Goal: Task Accomplishment & Management: Complete application form

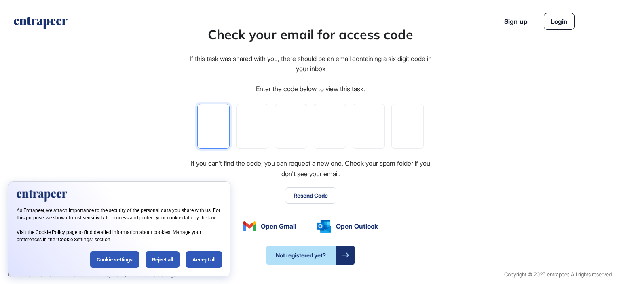
click at [200, 136] on input "tel" at bounding box center [213, 126] width 32 height 45
paste input "*"
type input "*"
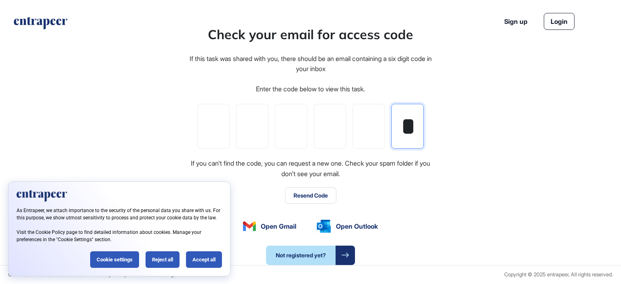
type input "*"
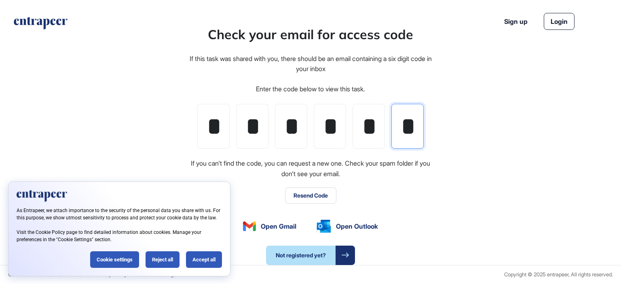
scroll to position [0, 2]
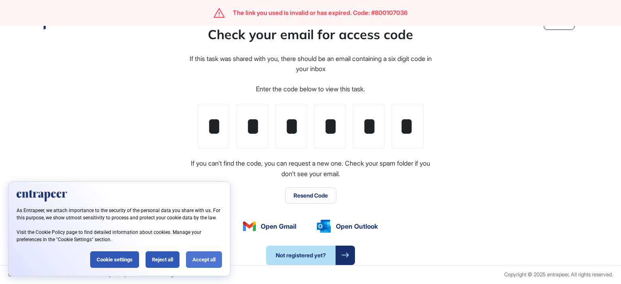
click at [195, 258] on div "Accept all" at bounding box center [204, 260] width 36 height 17
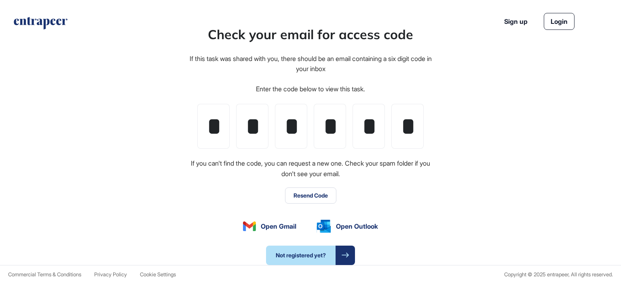
click at [559, 26] on link "Login" at bounding box center [559, 21] width 31 height 17
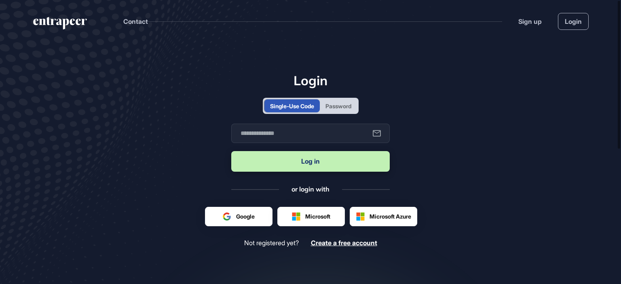
click at [302, 109] on div "Single-Use Code" at bounding box center [292, 106] width 44 height 8
click at [281, 132] on input "text" at bounding box center [310, 133] width 159 height 19
click at [419, 97] on main "Login Single-Use Code Password Business email Log in or login with Google Micro…" at bounding box center [310, 195] width 621 height 306
click at [354, 106] on div "Password" at bounding box center [338, 105] width 37 height 13
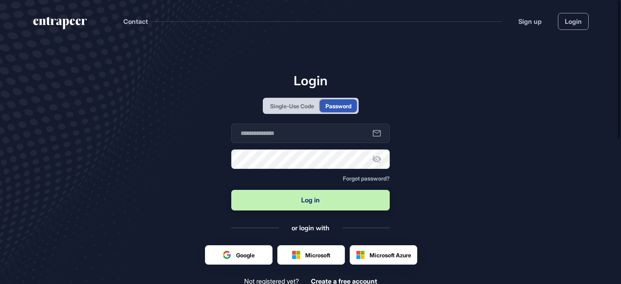
click at [296, 103] on div "Single-Use Code" at bounding box center [292, 106] width 44 height 8
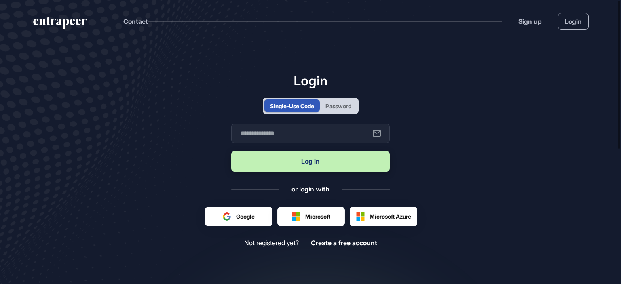
click at [345, 103] on div "Password" at bounding box center [339, 106] width 26 height 8
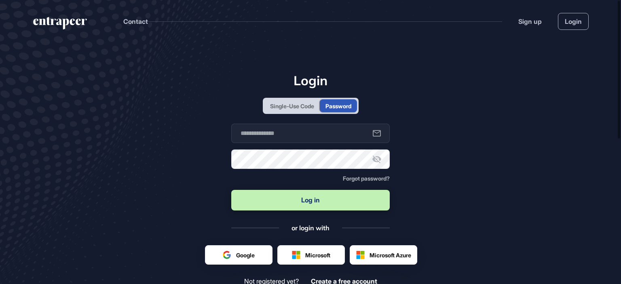
click at [300, 104] on div "Single-Use Code" at bounding box center [292, 106] width 44 height 8
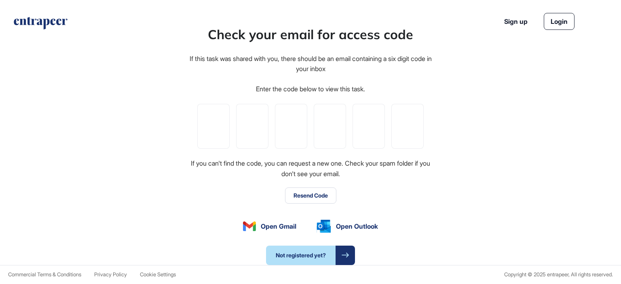
click at [328, 256] on span "Not registered yet?" at bounding box center [301, 255] width 70 height 19
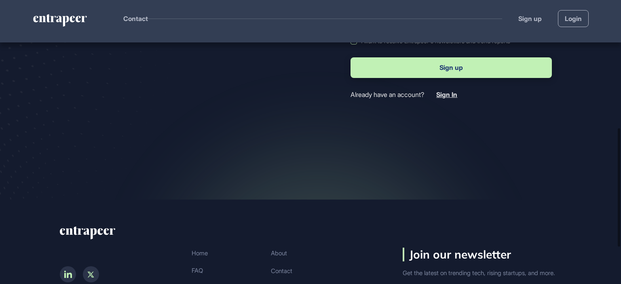
scroll to position [394, 0]
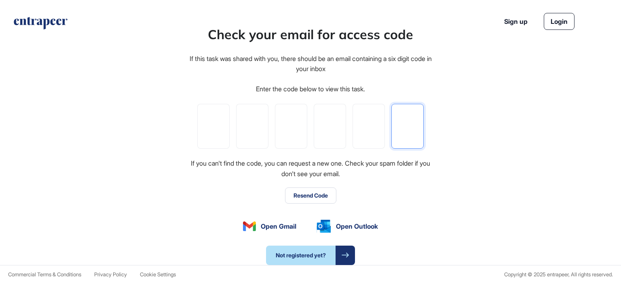
paste input "*"
type input "*"
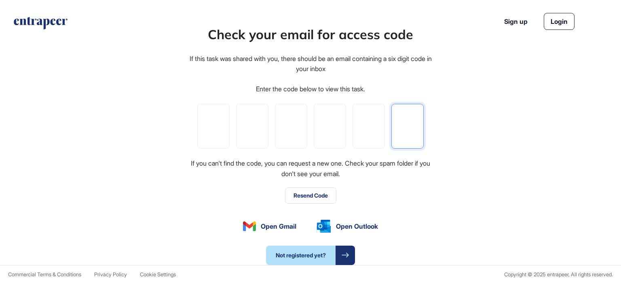
type input "*"
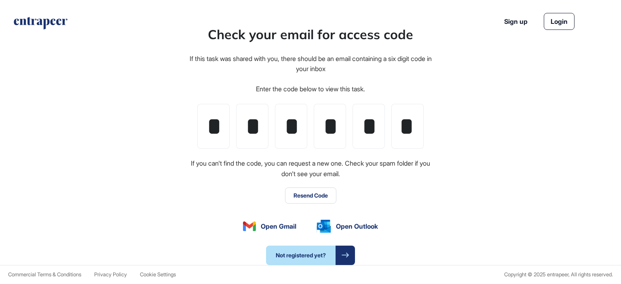
click at [342, 255] on icon at bounding box center [345, 255] width 7 height 5
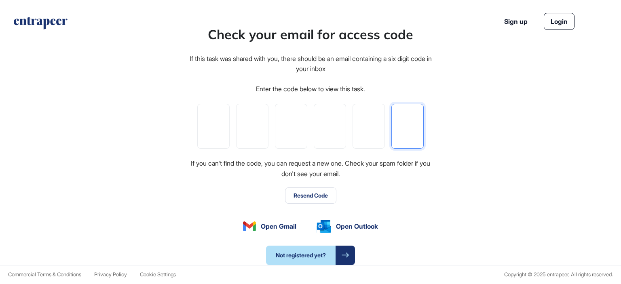
paste input "*"
type input "*"
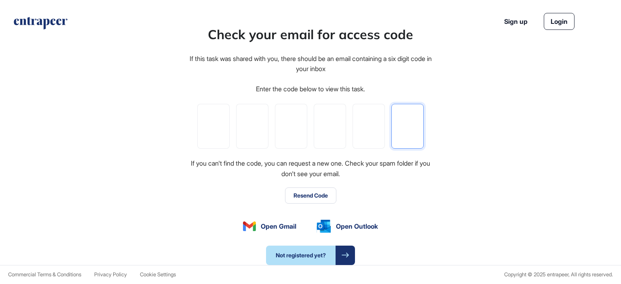
type input "*"
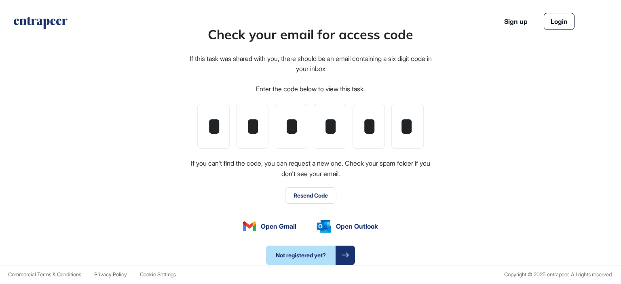
click at [513, 93] on div "Check your email for access code If this task was shared with you, there should…" at bounding box center [310, 144] width 621 height 241
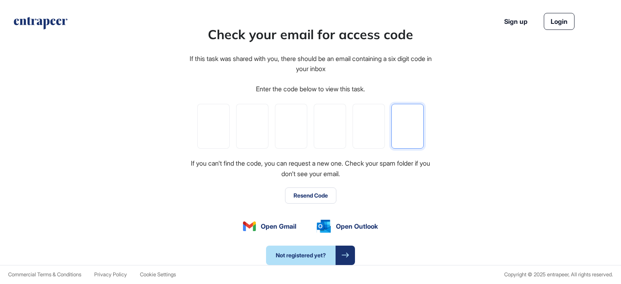
paste input "*"
type input "*"
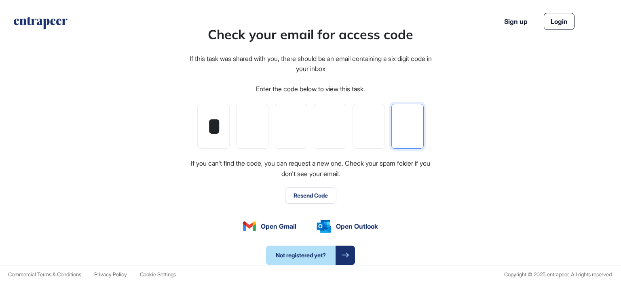
type input "*"
paste input "*"
type input "*"
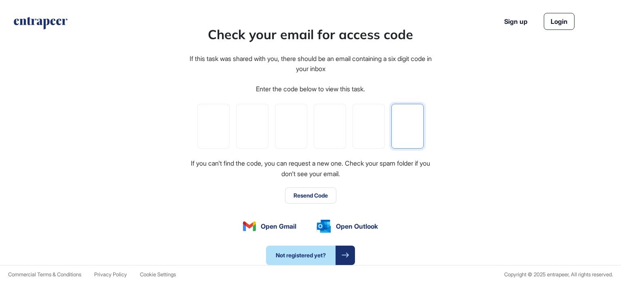
type input "*"
